Goal: Transaction & Acquisition: Purchase product/service

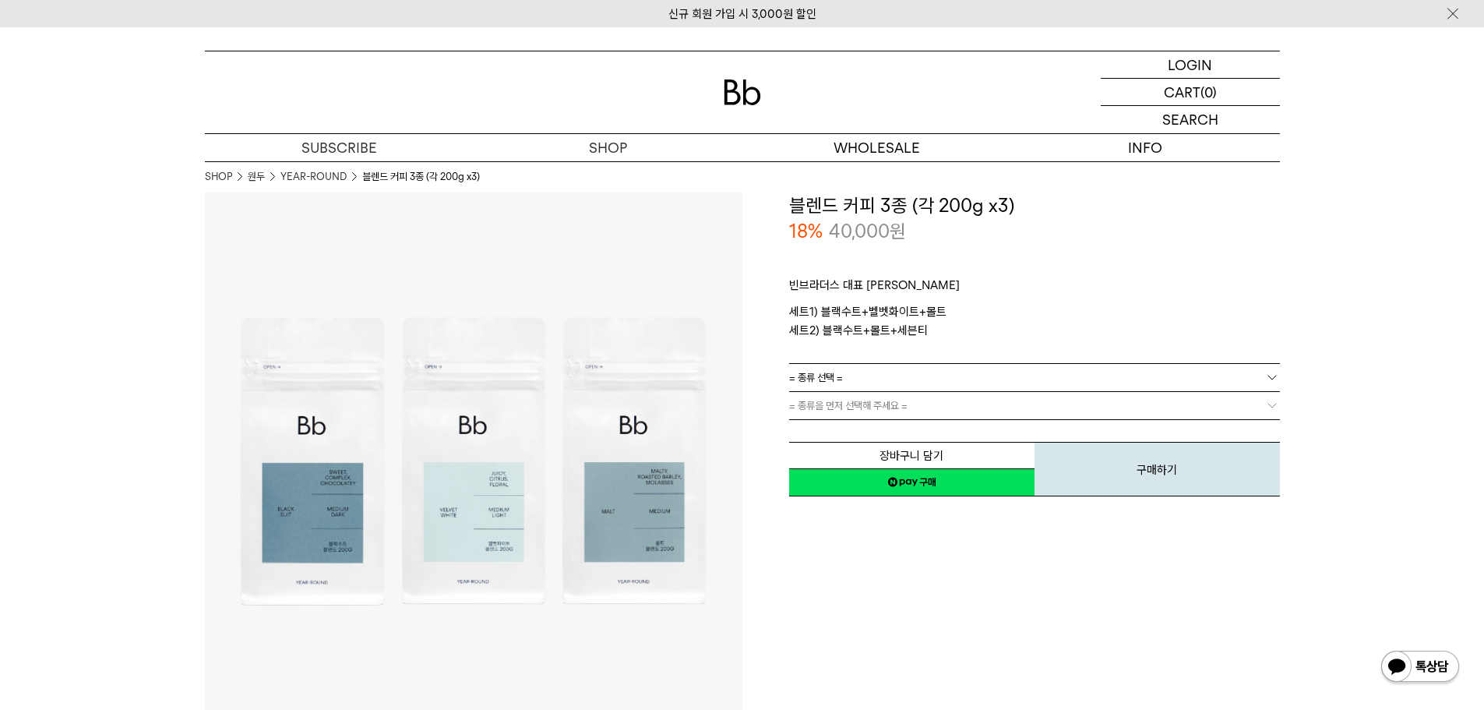
click at [862, 387] on link "= 종류 선택 =" at bounding box center [1034, 377] width 491 height 27
click at [870, 346] on div "빈브라더스 대표 [PERSON_NAME]1) 블랙수트+벨벳화이트+몰트 세트2) 블랙수트+몰트+세븐티 로스팅 일자 안내" at bounding box center [1034, 304] width 491 height 118
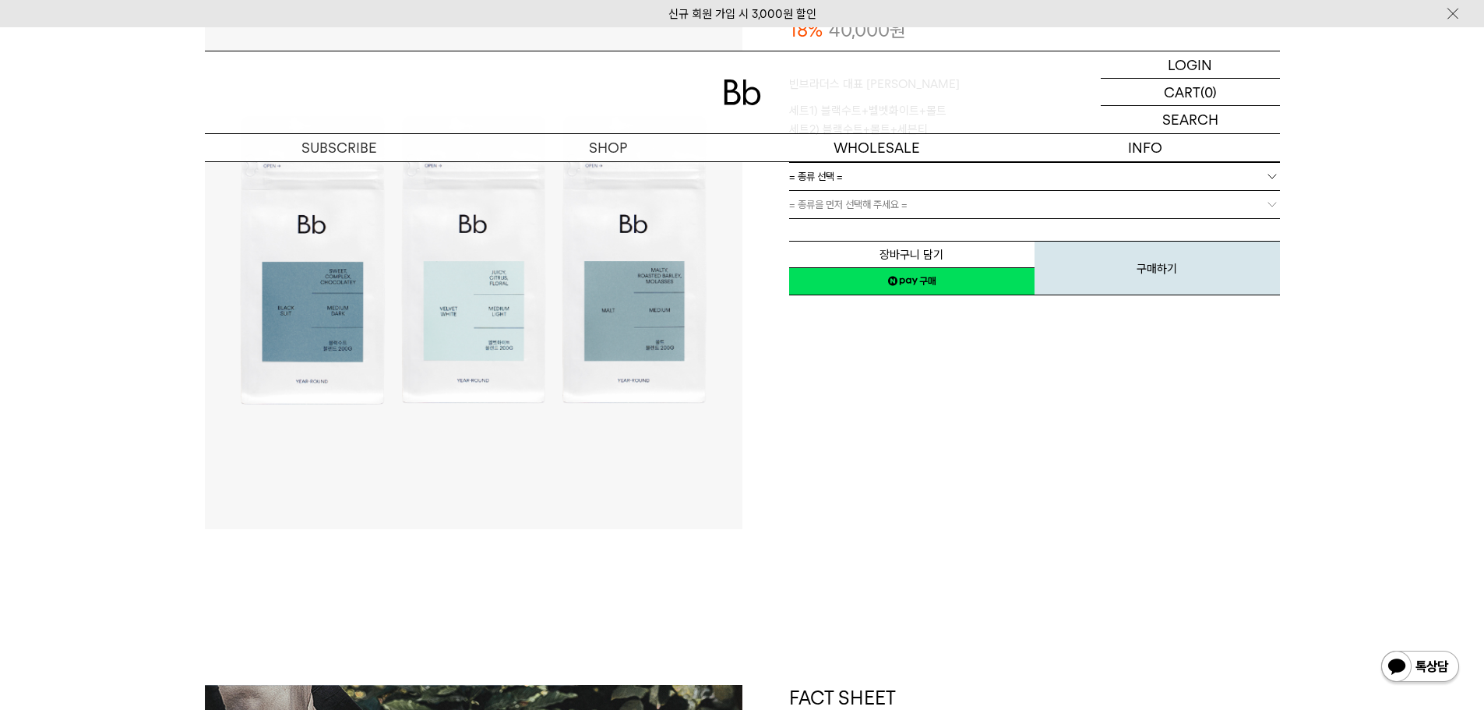
scroll to position [78, 0]
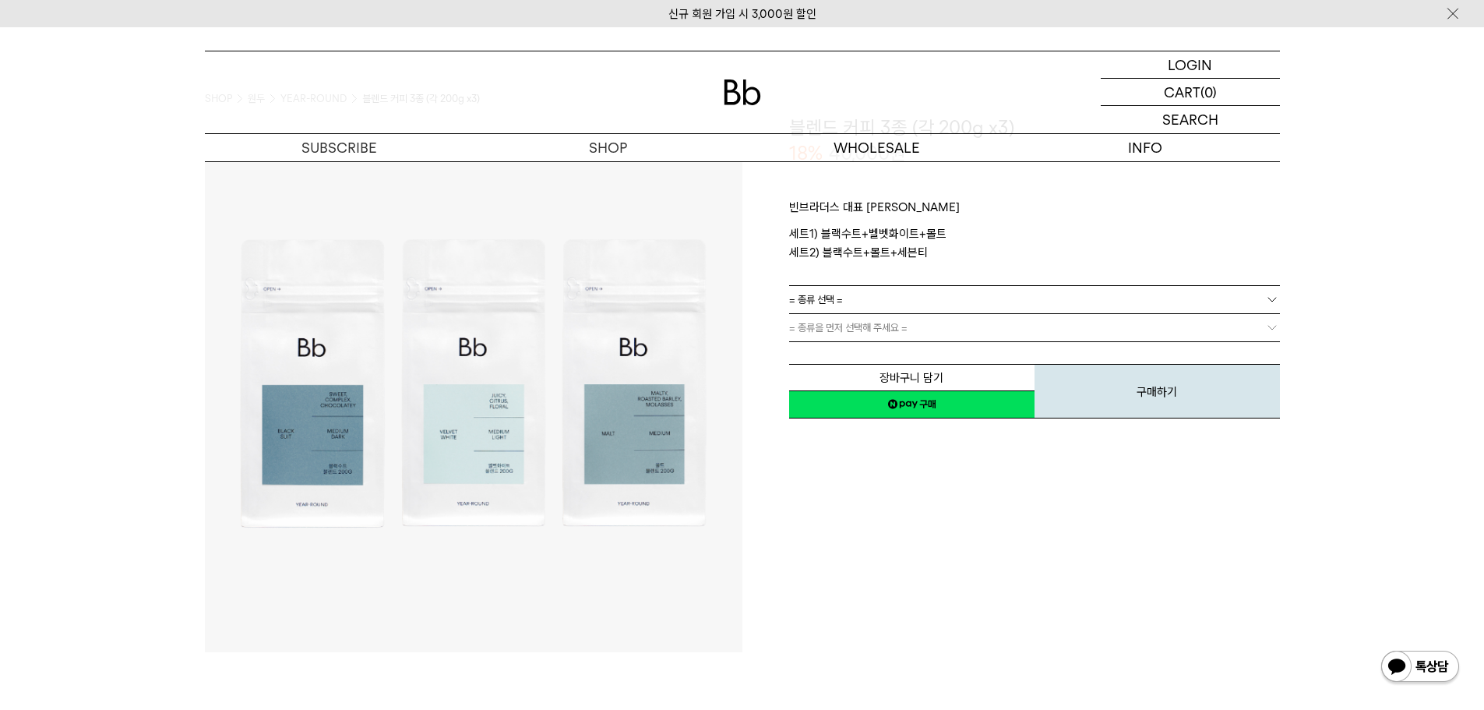
click at [962, 302] on link "= 종류 선택 =" at bounding box center [1034, 299] width 491 height 27
click at [890, 356] on li "블랙수트+몰트+세븐티" at bounding box center [1042, 356] width 475 height 28
click at [904, 332] on link "= 분쇄도 선택 =" at bounding box center [1034, 327] width 491 height 27
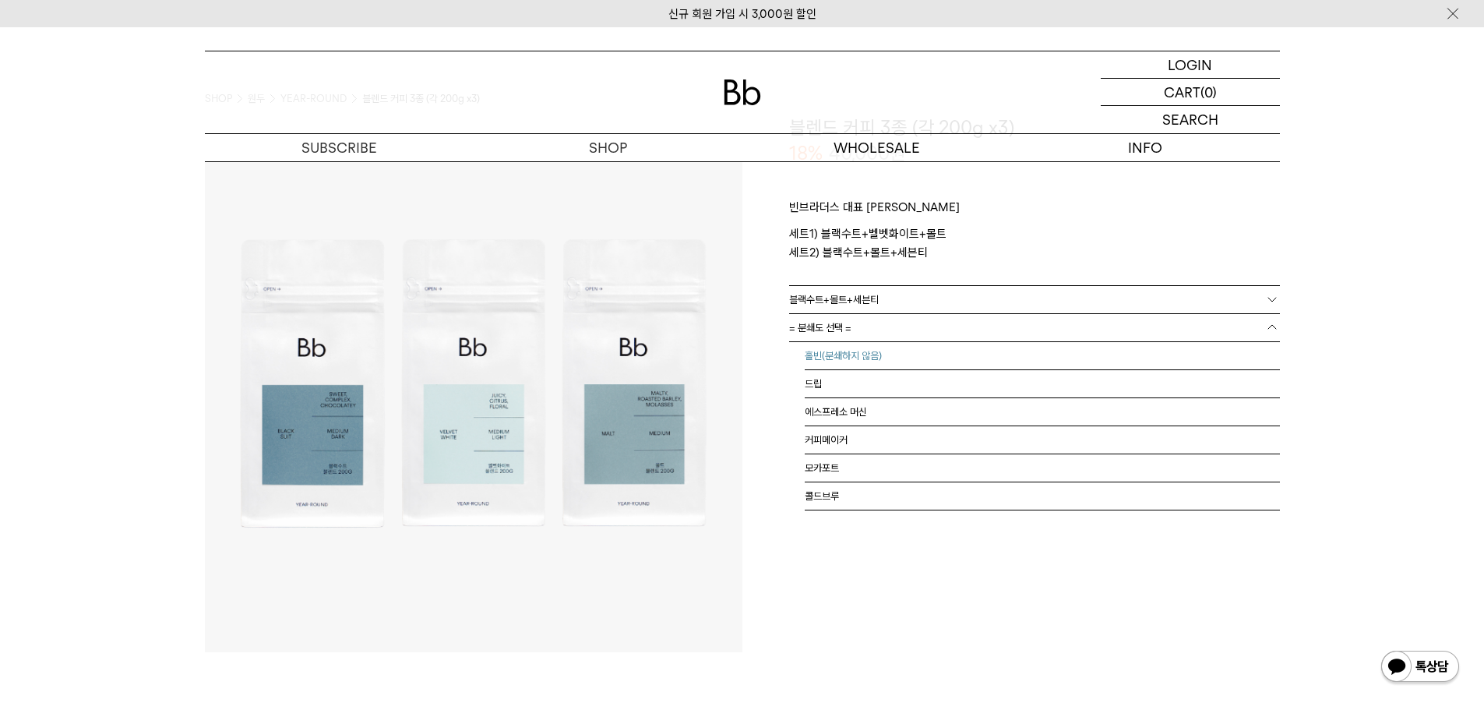
click at [878, 356] on li "홀빈(분쇄하지 않음)" at bounding box center [1042, 356] width 475 height 28
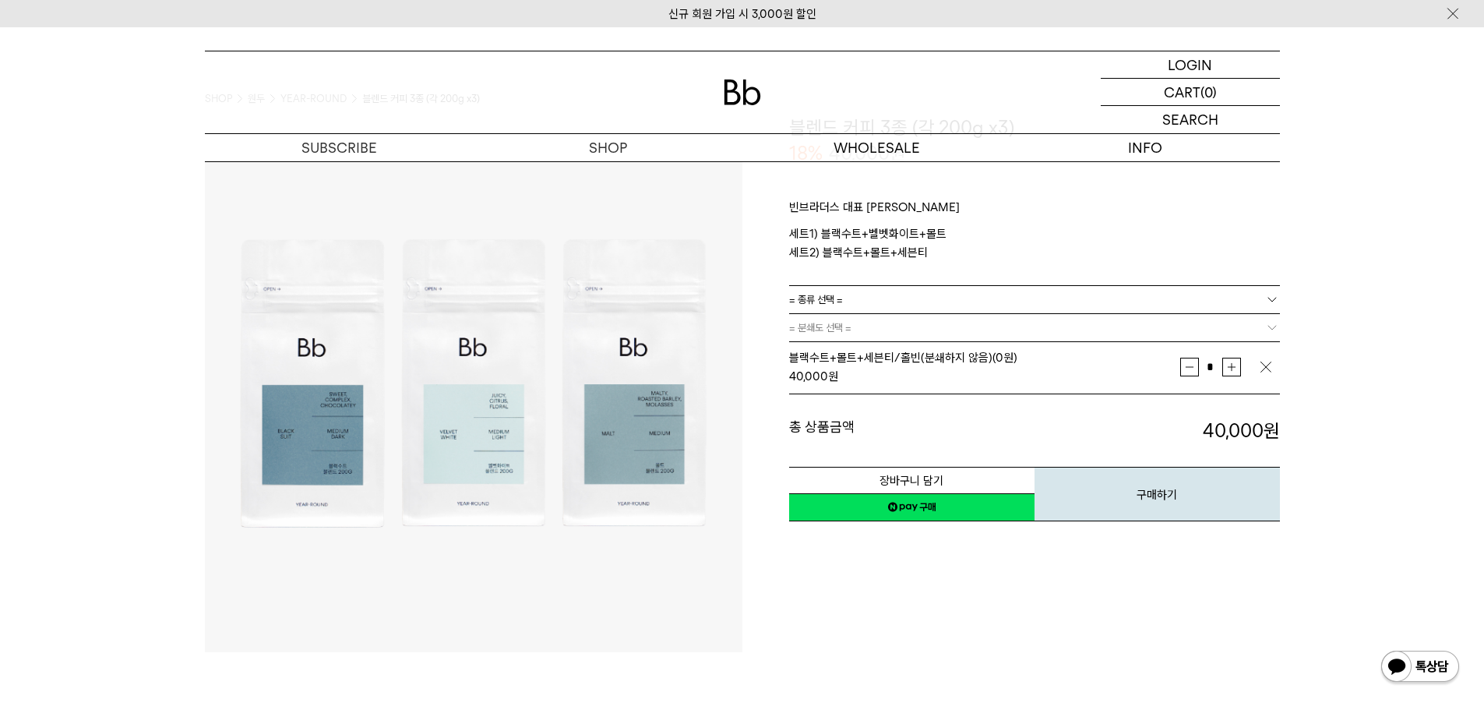
click at [904, 577] on div "**********" at bounding box center [1012, 384] width 538 height 538
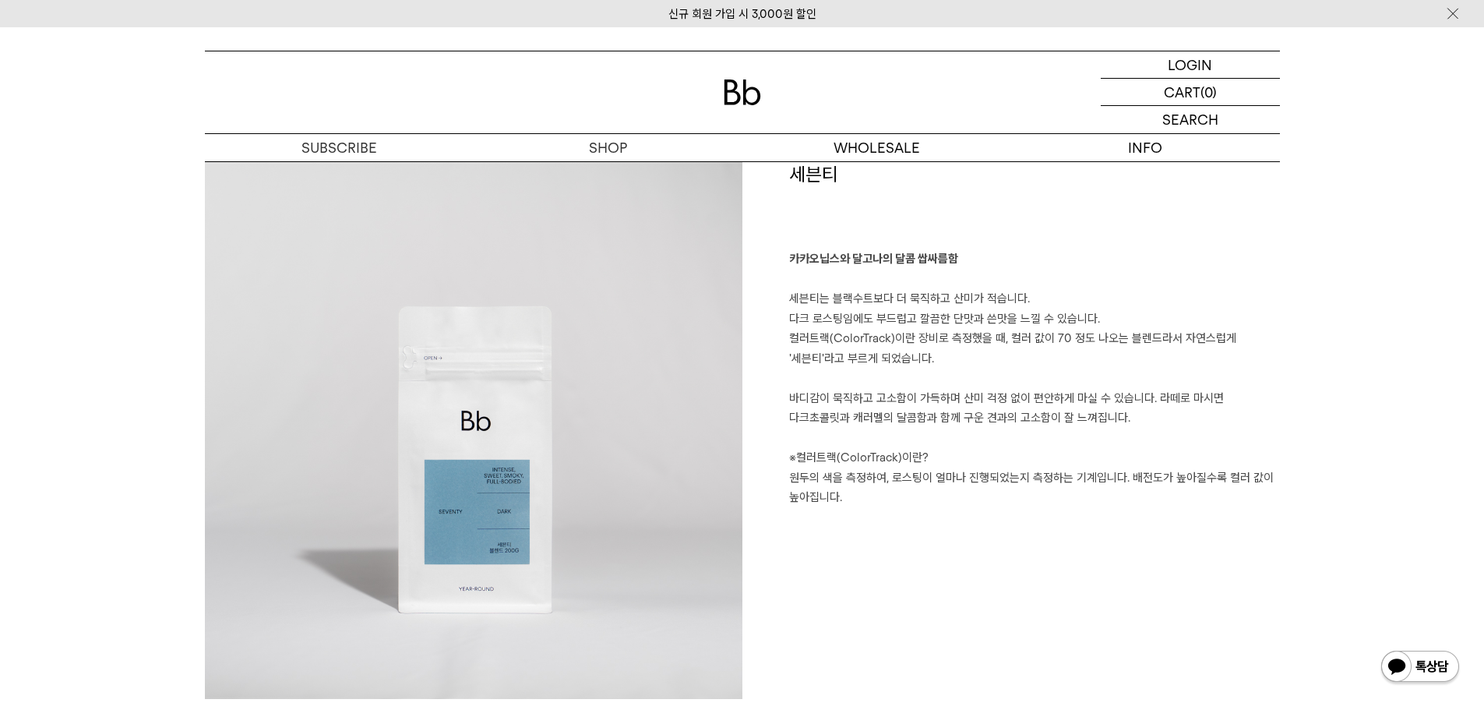
scroll to position [3117, 0]
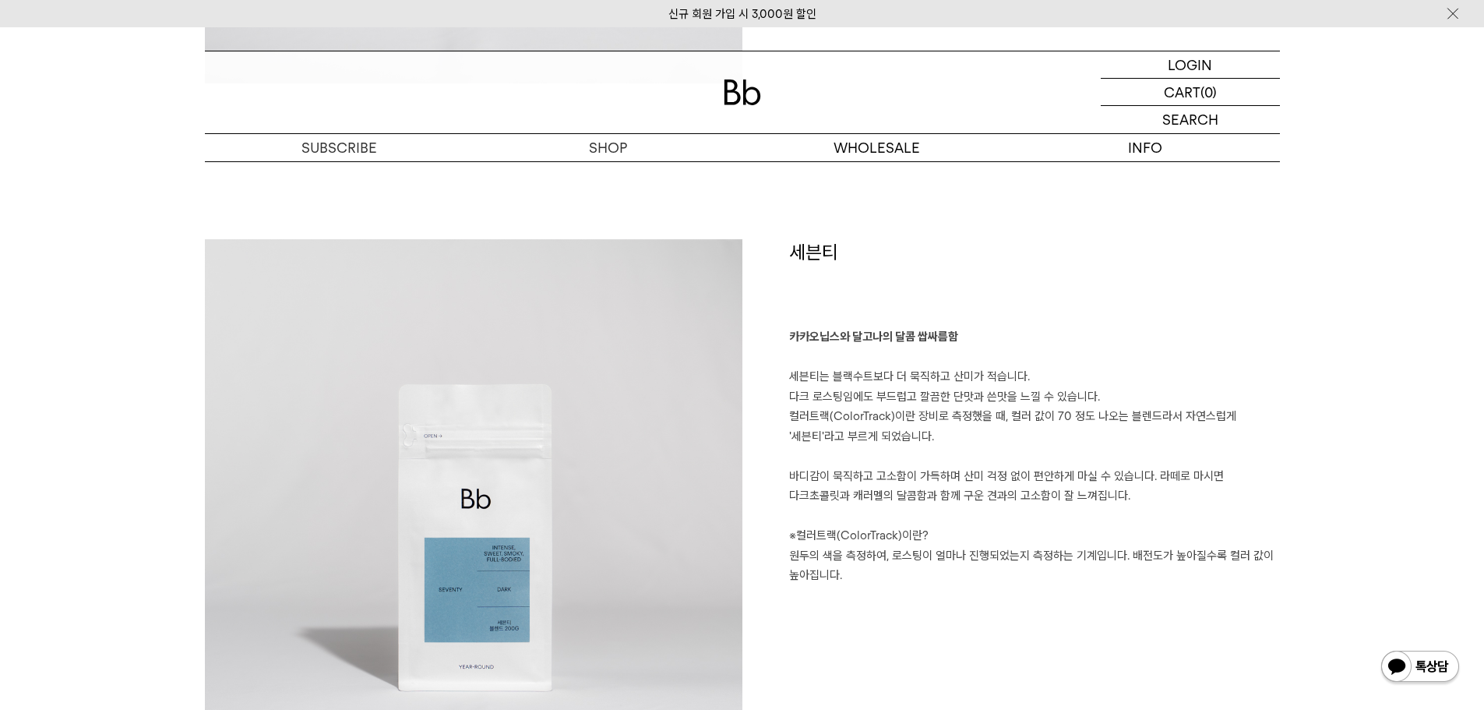
drag, startPoint x: 1187, startPoint y: 504, endPoint x: 962, endPoint y: 500, distance: 225.2
click at [944, 493] on p "카카오닙스와 달고나의 달콤 쌉싸름함 세븐티는 블랙수트보다 더 묵직하고 산미가 적습니다. 다크 로스팅임에도 부드럽고 깔끔한 단맛과 쓴맛을 느낄 …" at bounding box center [1034, 456] width 491 height 259
click at [962, 500] on p "카카오닙스와 달고나의 달콤 쌉싸름함 세븐티는 블랙수트보다 더 묵직하고 산미가 적습니다. 다크 로스팅임에도 부드럽고 깔끔한 단맛과 쓴맛을 느낄 …" at bounding box center [1034, 456] width 491 height 259
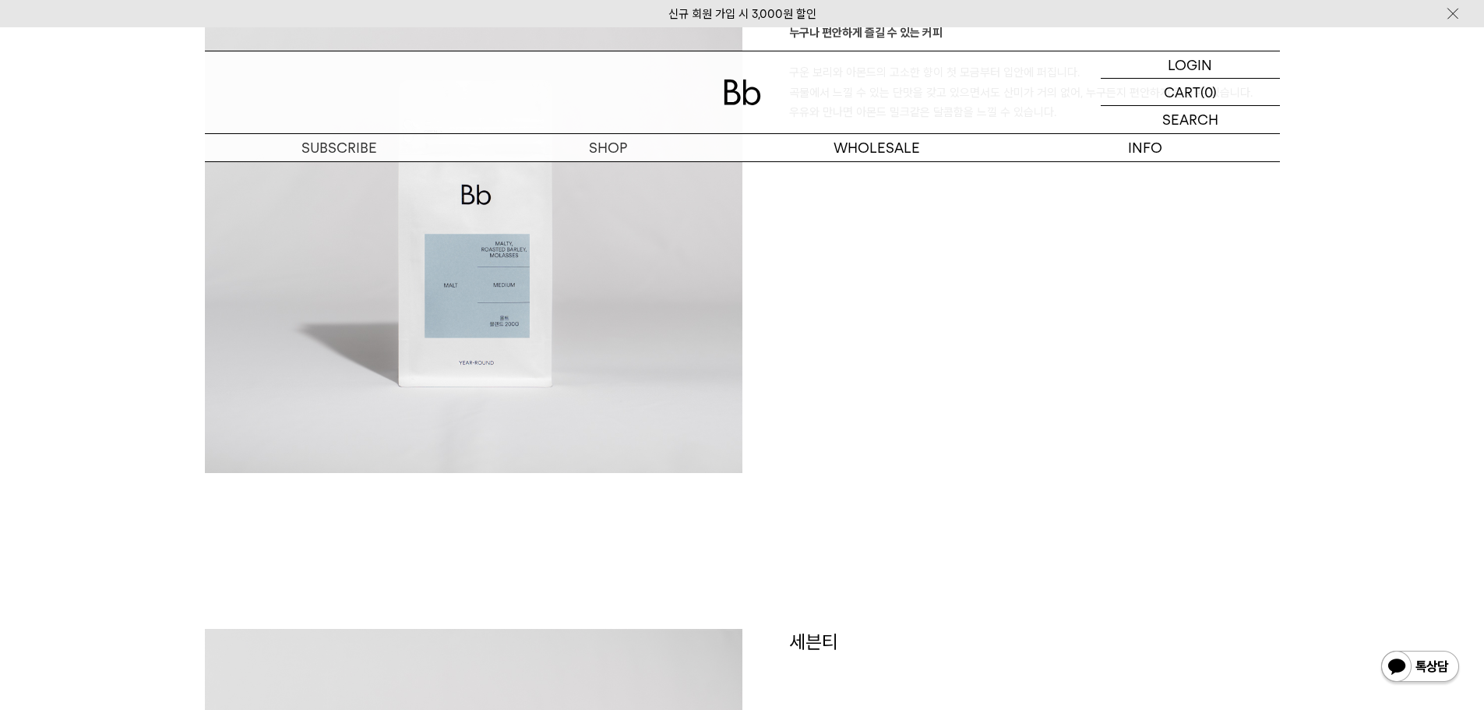
scroll to position [2338, 0]
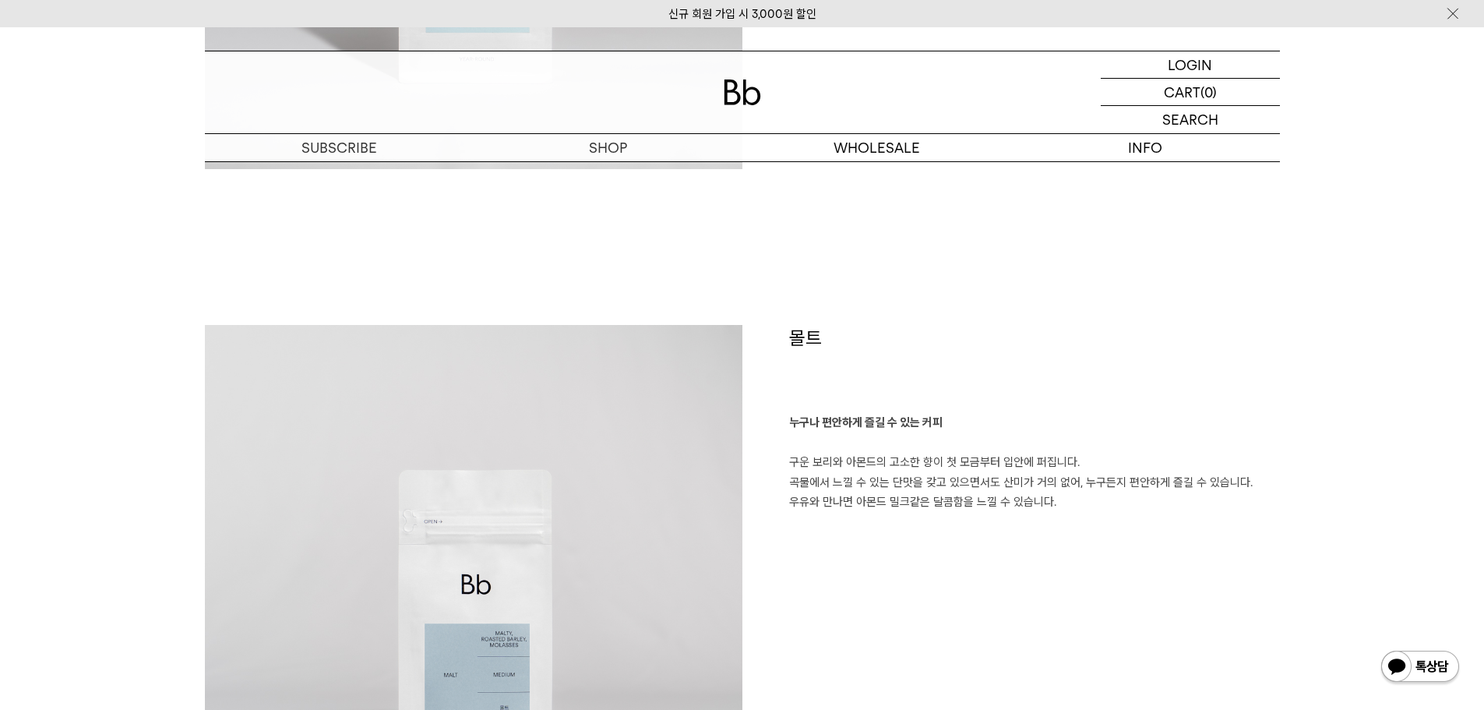
drag, startPoint x: 1122, startPoint y: 534, endPoint x: 857, endPoint y: 441, distance: 280.7
click at [857, 441] on div "몰트 누구나 편안하게 즐길 수 있는 커피 구운 보리와 아몬드의 고소한 향이 첫 모금부터 입안에 퍼집니다. 곡물에서 느낄 수 있는 단맛을 갖고 …" at bounding box center [1012, 594] width 538 height 538
click at [857, 441] on p "누구나 편안하게 즐길 수 있는 커피 구운 보리와 아몬드의 고소한 향이 첫 모금부터 입안에 퍼집니다. 곡물에서 느낄 수 있는 단맛을 갖고 있으면…" at bounding box center [1034, 463] width 491 height 100
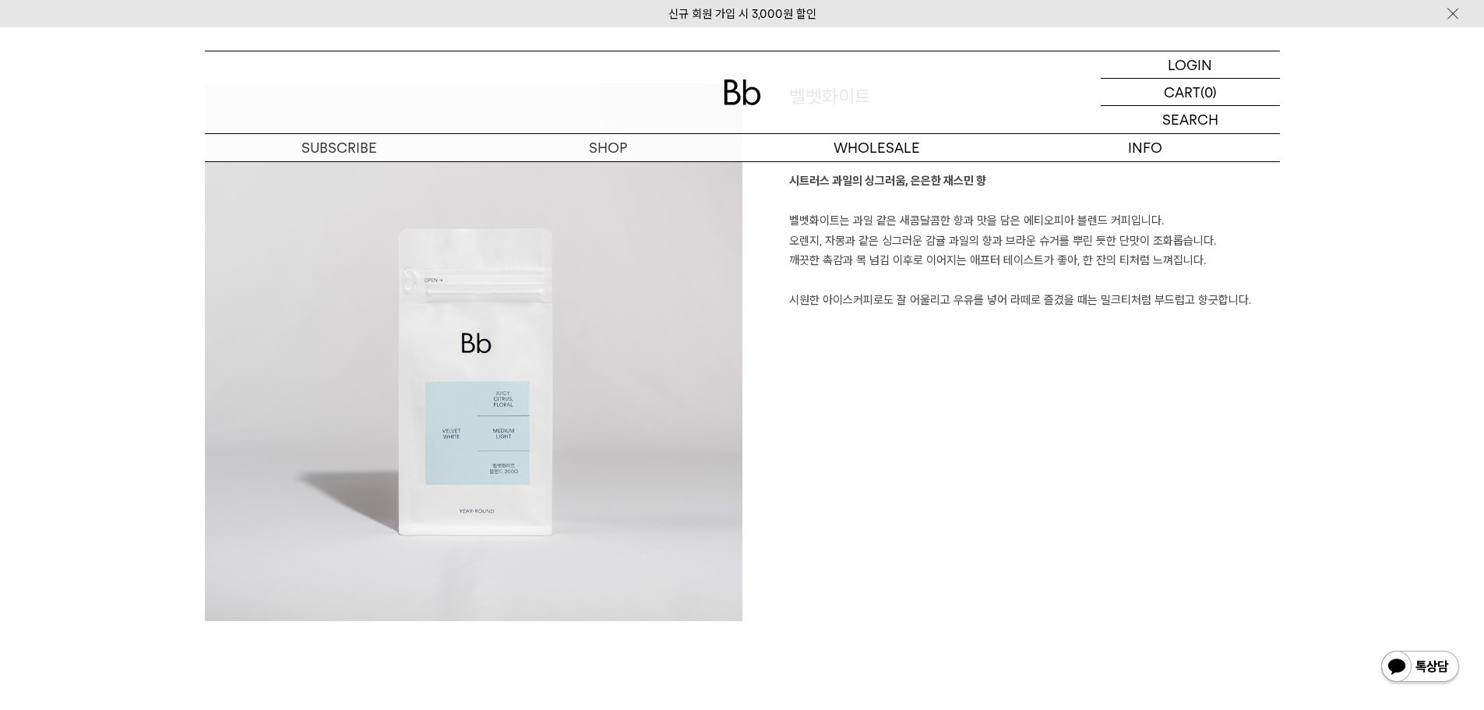
scroll to position [1792, 0]
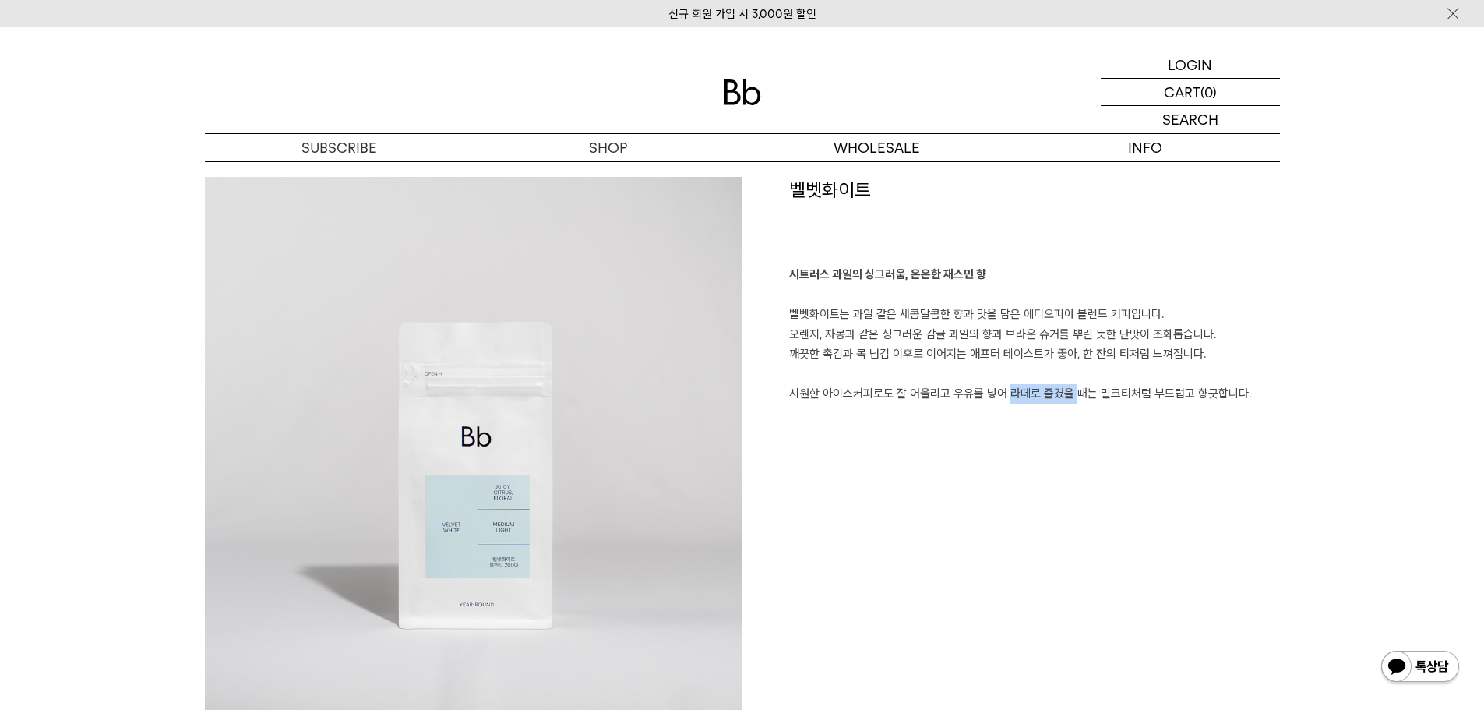
drag, startPoint x: 1064, startPoint y: 500, endPoint x: 975, endPoint y: 372, distance: 155.0
click at [979, 377] on div "벨벳화이트 시트러스 과일의 싱그러움, 은은한 재스민 향 벨벳화이트는 과일 같은 새콤달콤한 향과 맛을 담은 에티오피아 블렌드 커피입니다. 오렌지…" at bounding box center [1012, 446] width 538 height 538
click at [975, 372] on p "시트러스 과일의 싱그러움, 은은한 재스민 향 벨벳화이트는 과일 같은 새콤달콤한 향과 맛을 담은 에티오피아 블렌드 커피입니다. 오렌지, 자몽과 …" at bounding box center [1034, 334] width 491 height 139
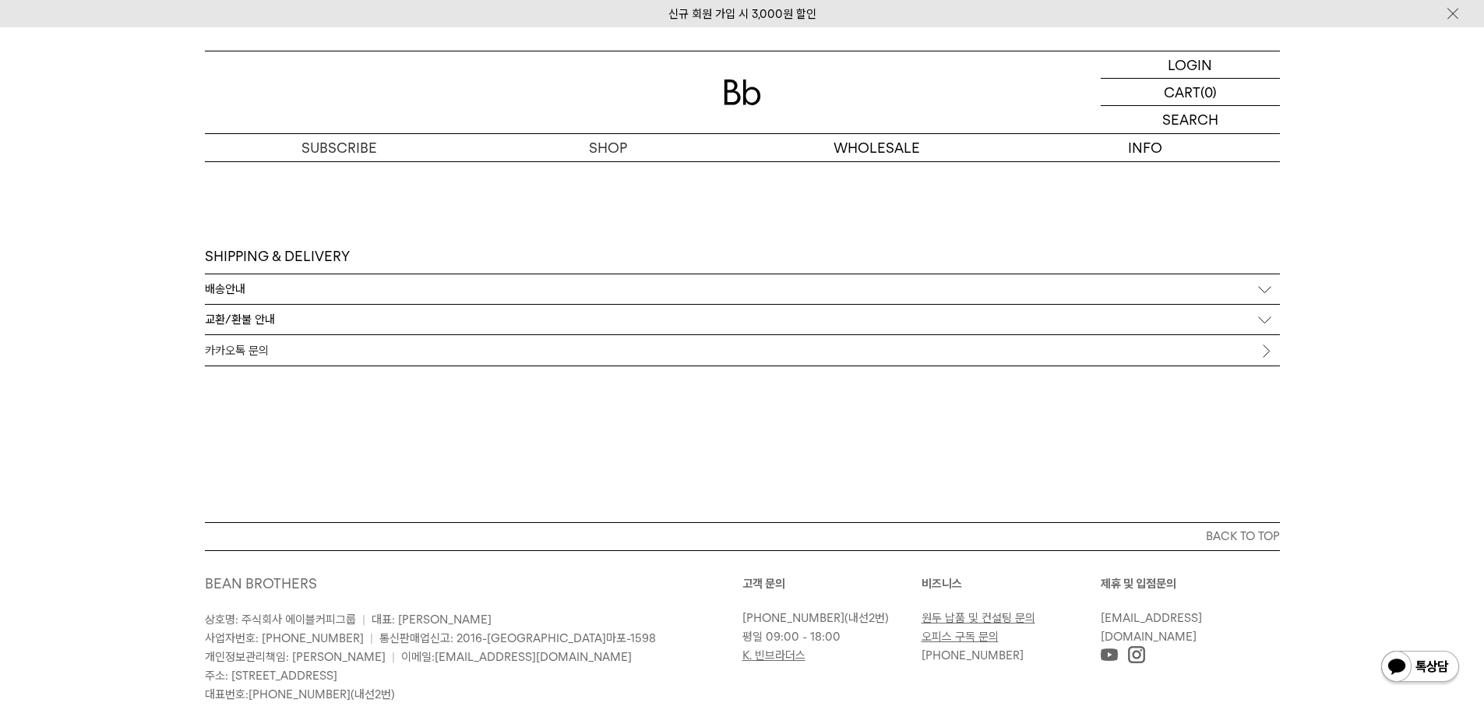
scroll to position [5446, 0]
